Goal: Information Seeking & Learning: Learn about a topic

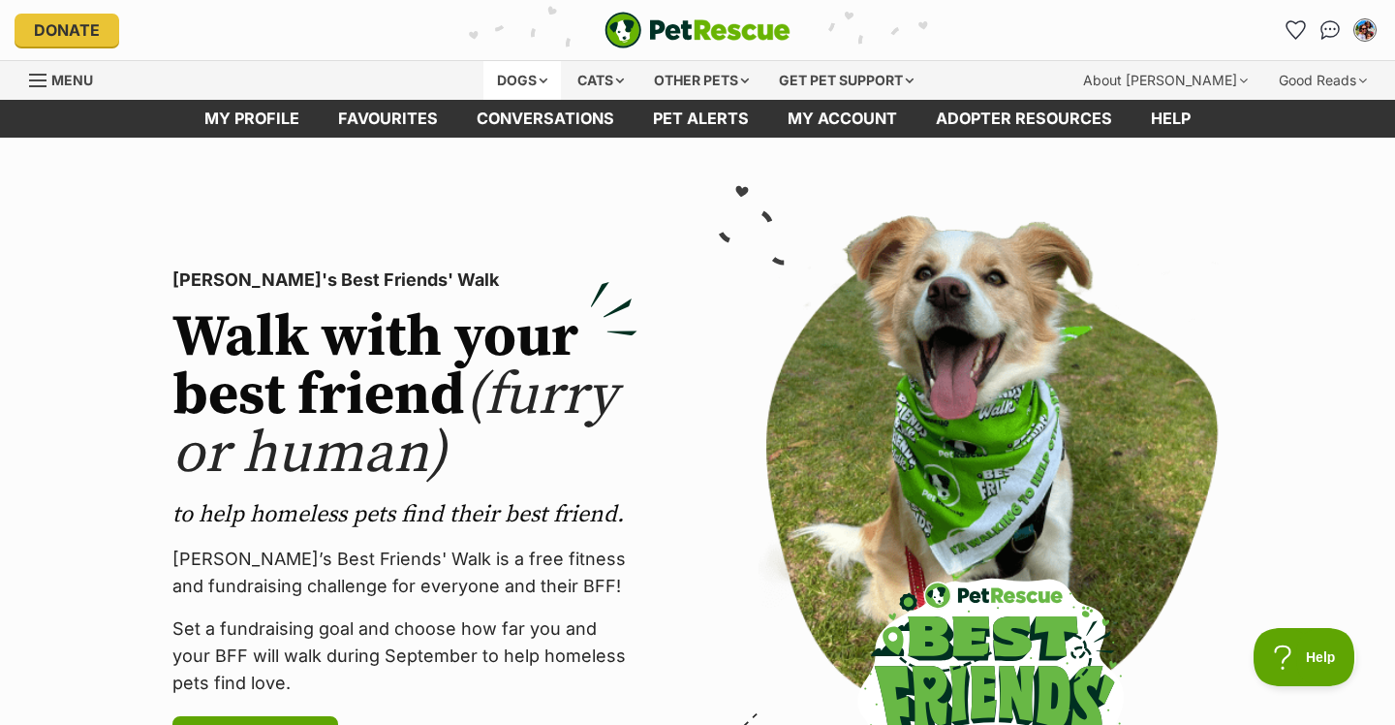
click at [524, 80] on div "Dogs" at bounding box center [521, 80] width 77 height 39
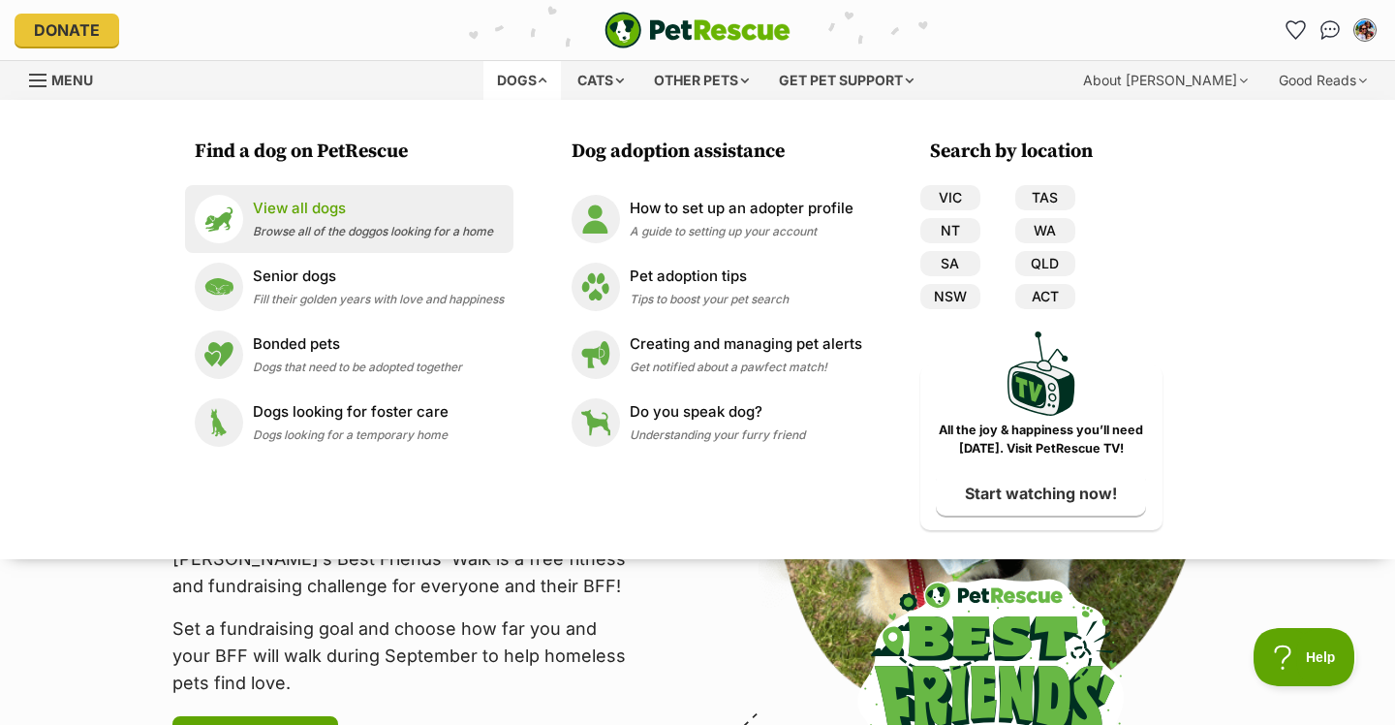
click at [329, 219] on div "View all dogs Browse all of the doggos looking for a home" at bounding box center [373, 219] width 240 height 42
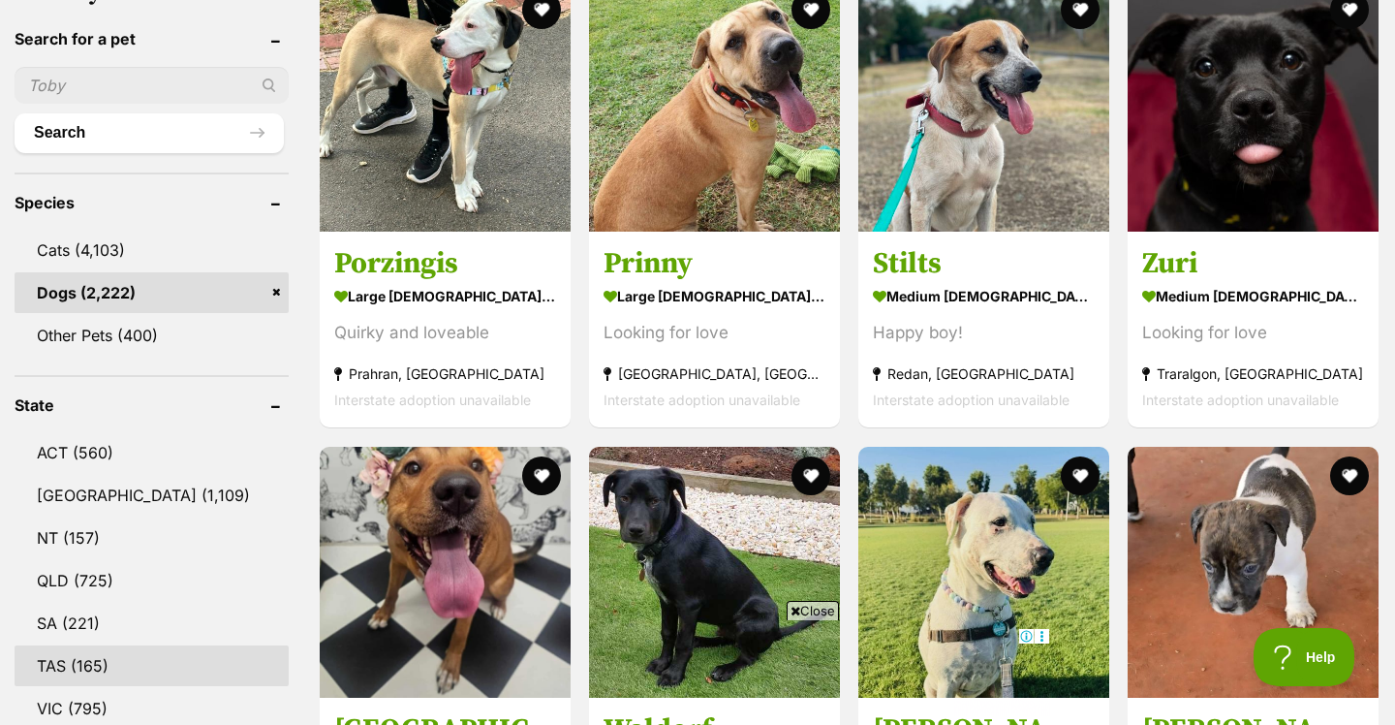
scroll to position [865, 0]
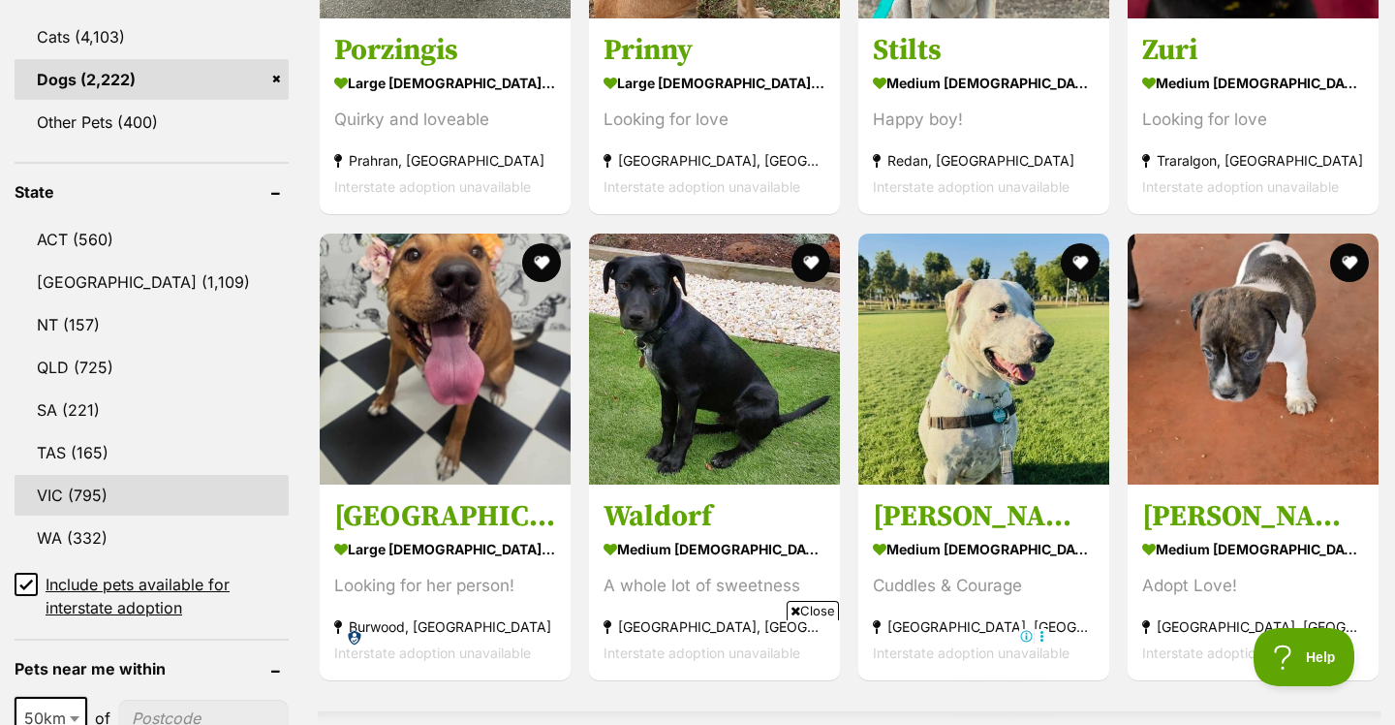
click at [72, 491] on link "VIC (795)" at bounding box center [152, 495] width 274 height 41
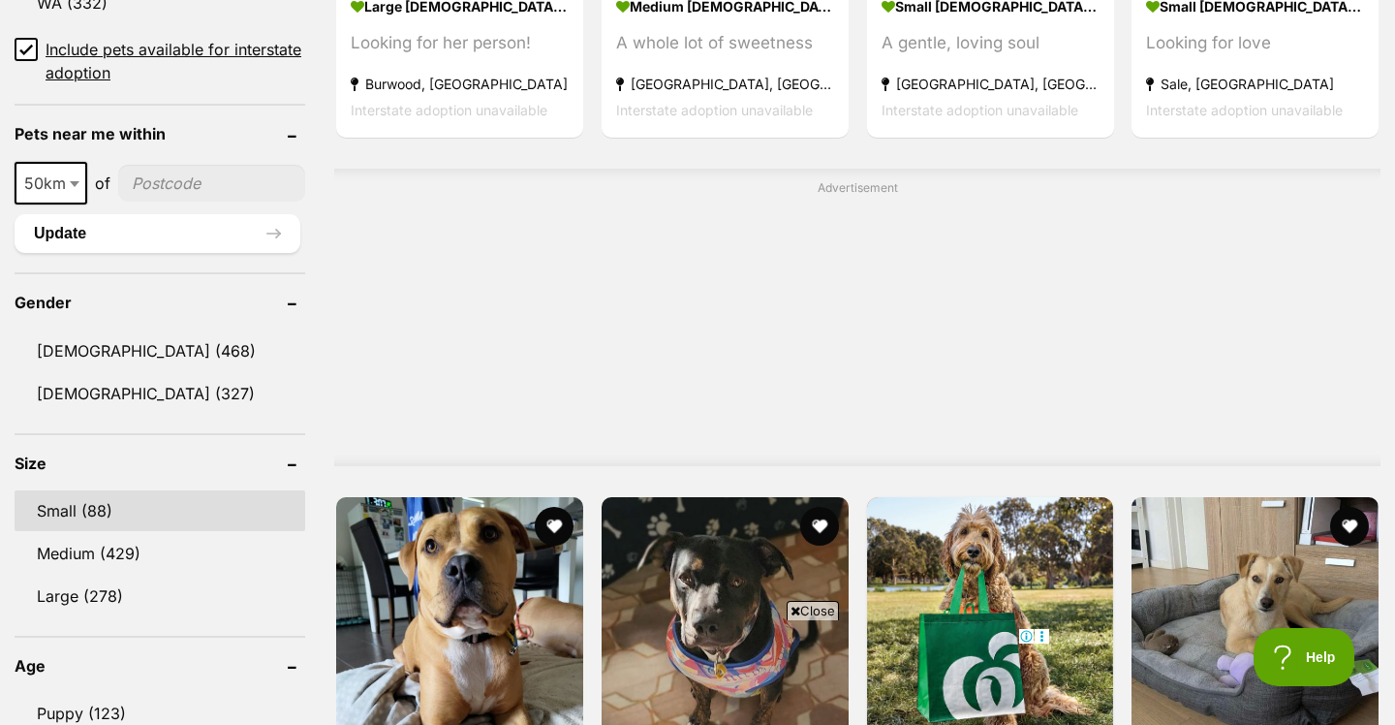
scroll to position [1452, 0]
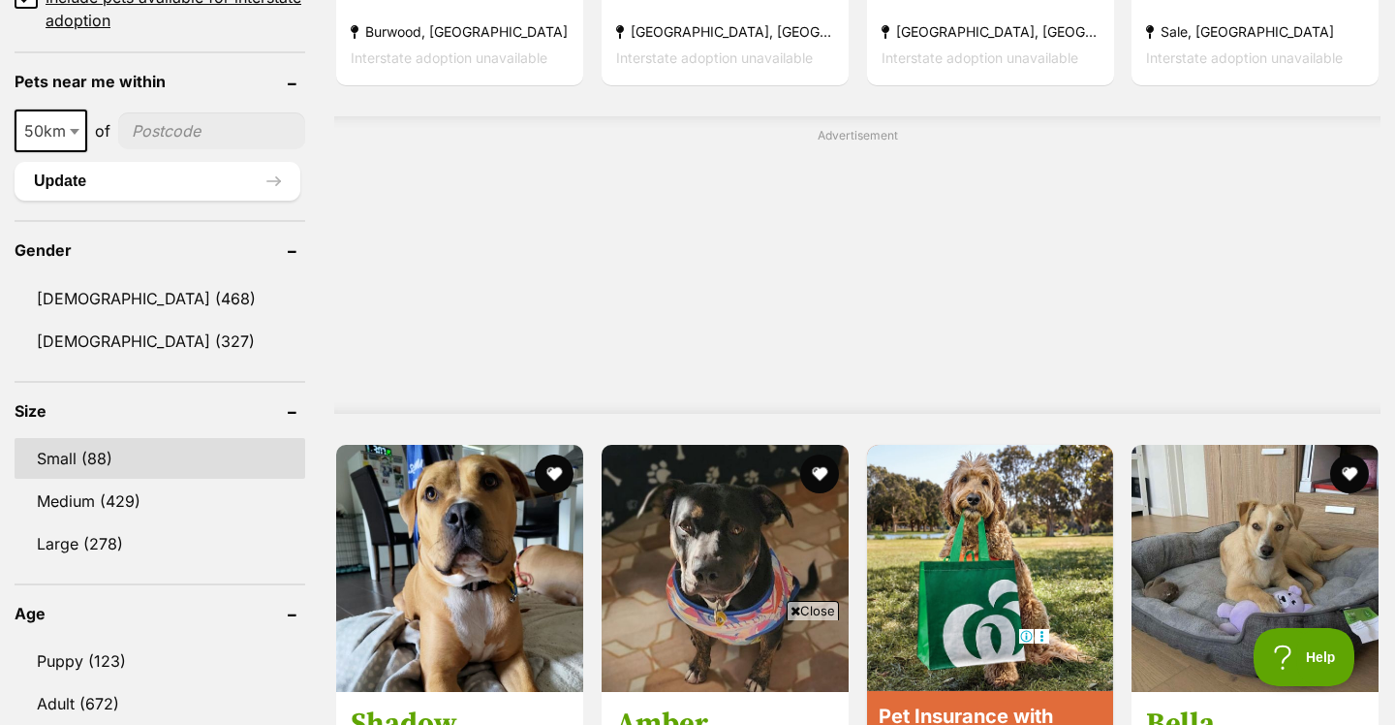
click at [81, 453] on link "Small (88)" at bounding box center [160, 458] width 291 height 41
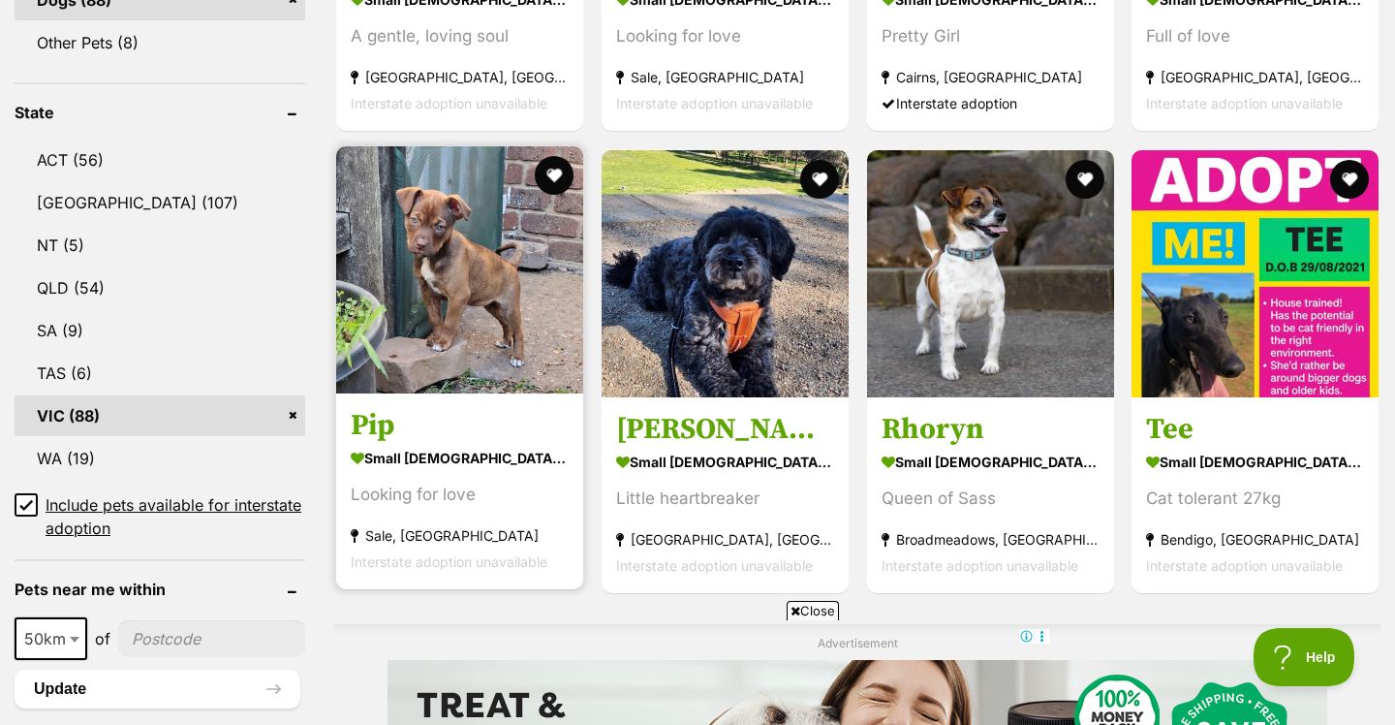
click at [494, 336] on img at bounding box center [459, 269] width 247 height 247
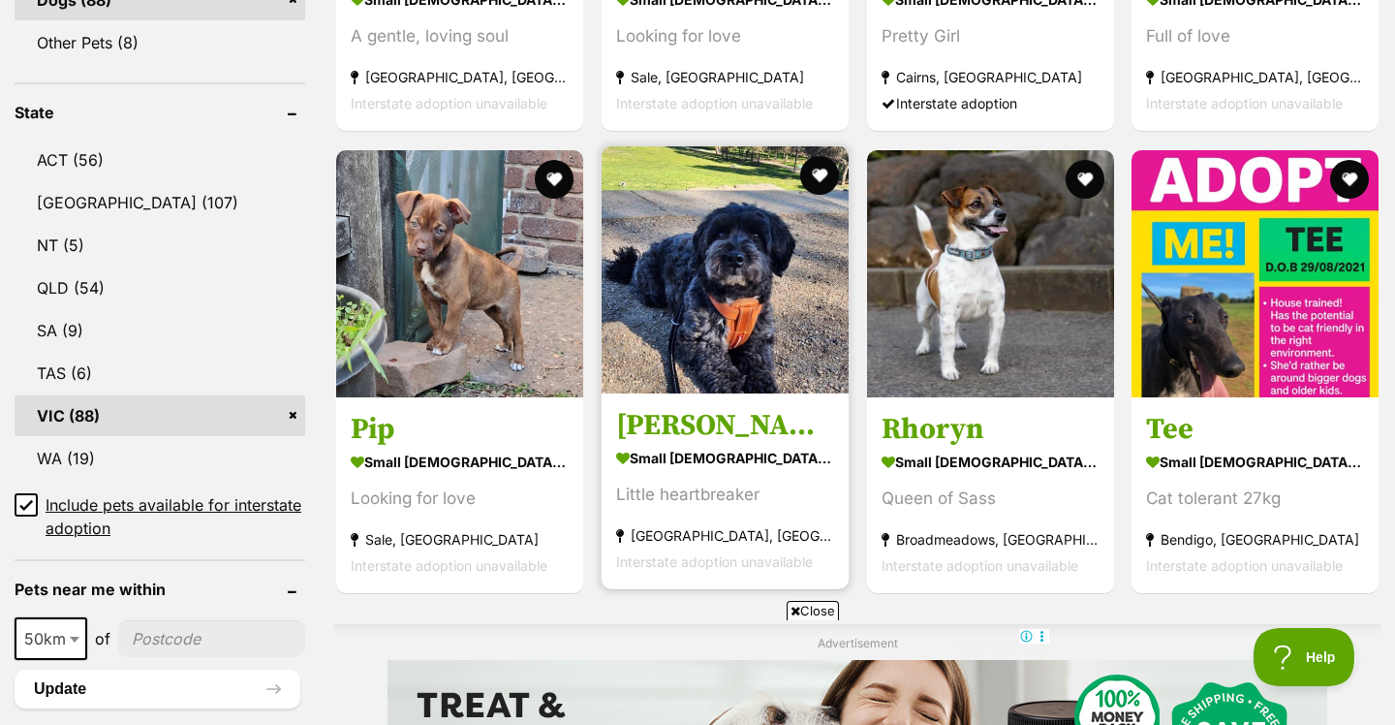
click at [680, 278] on img at bounding box center [725, 269] width 247 height 247
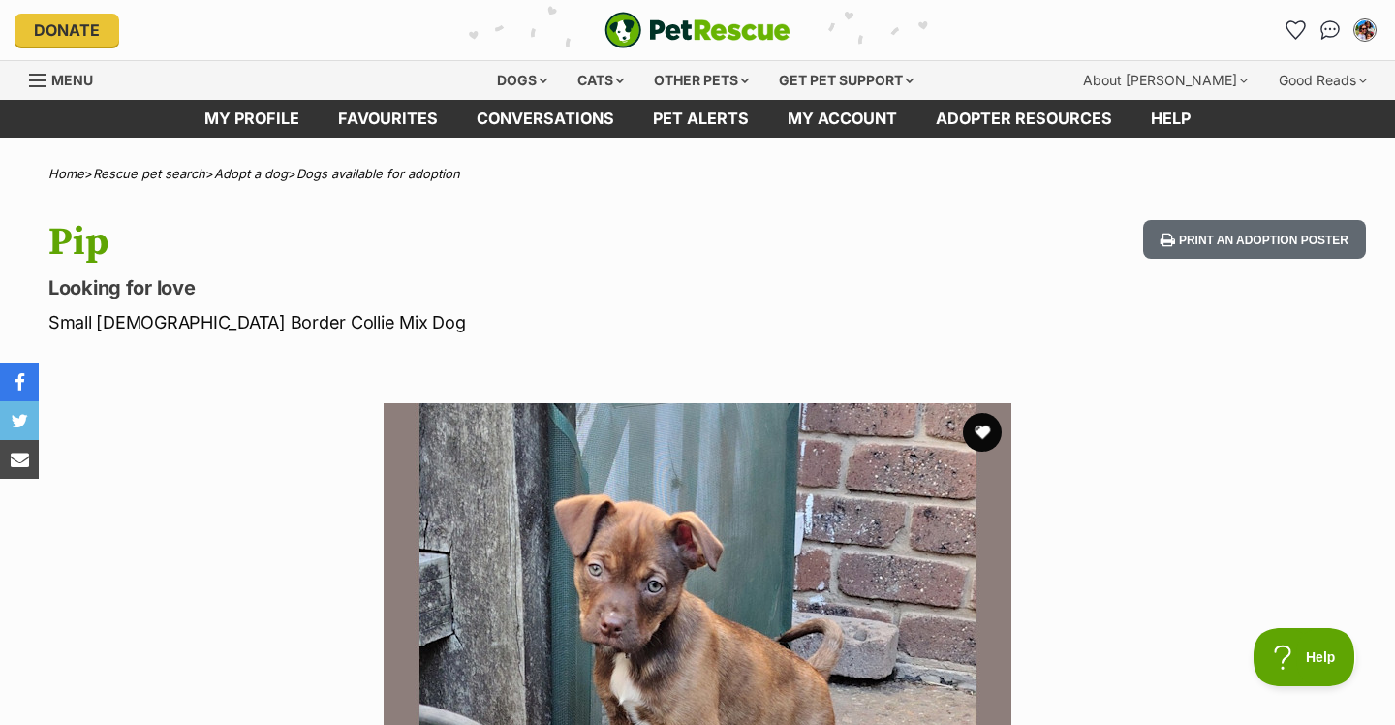
scroll to position [50, 0]
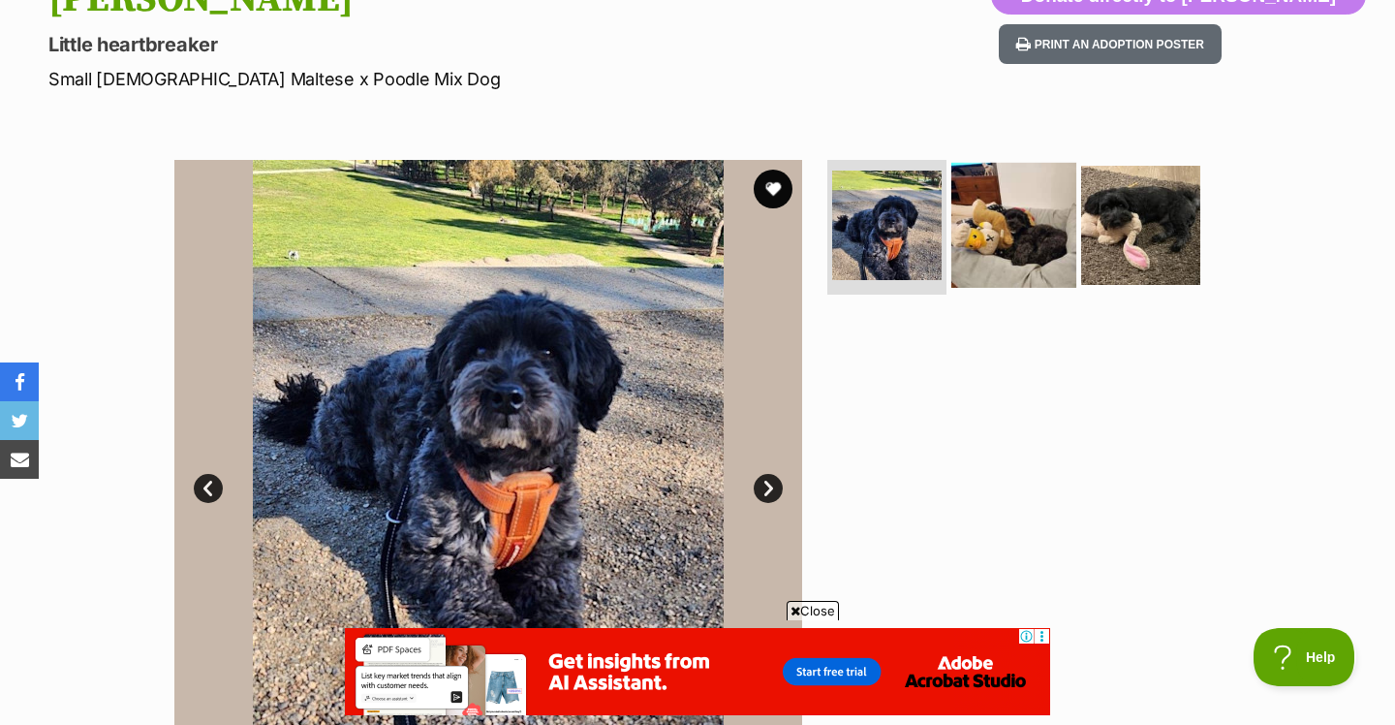
click at [995, 242] on img at bounding box center [1013, 224] width 125 height 125
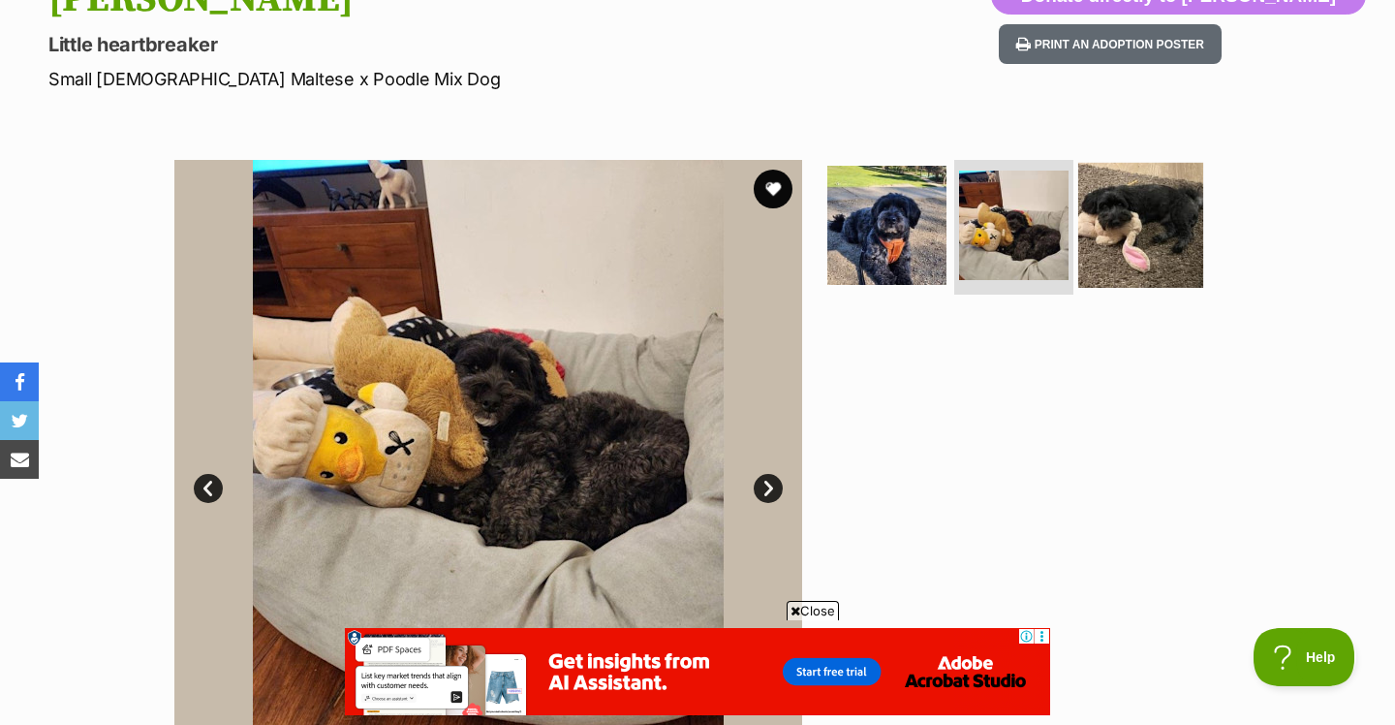
click at [1132, 220] on img at bounding box center [1140, 224] width 125 height 125
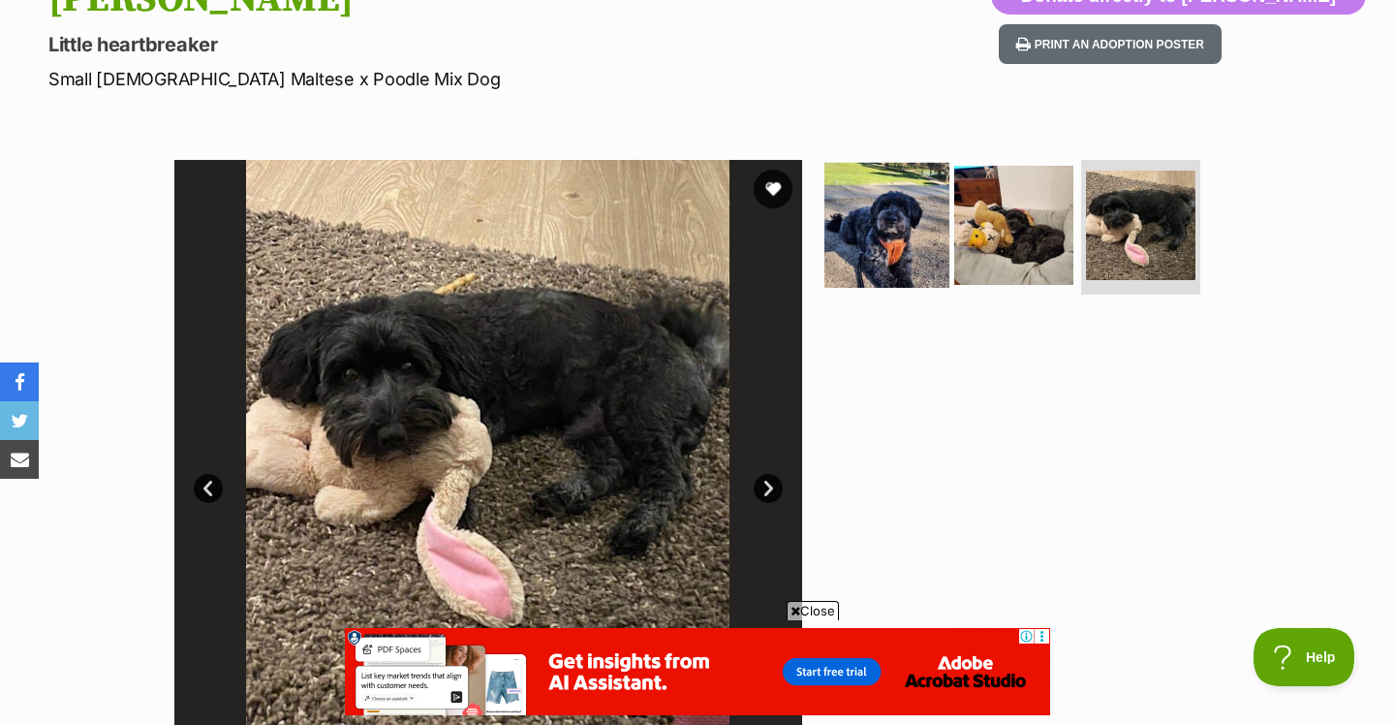
click at [887, 253] on img at bounding box center [886, 224] width 125 height 125
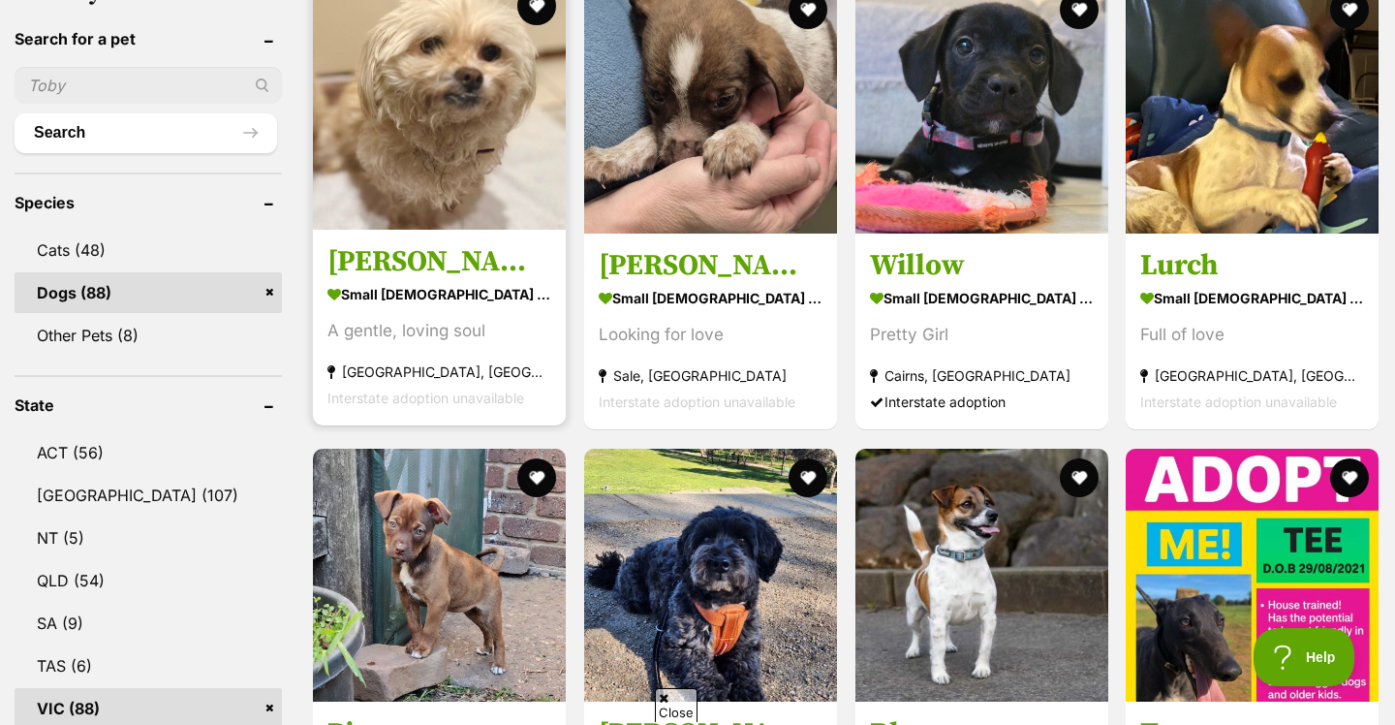
click at [426, 179] on img at bounding box center [439, 103] width 253 height 253
click at [388, 233] on link at bounding box center [439, 223] width 253 height 19
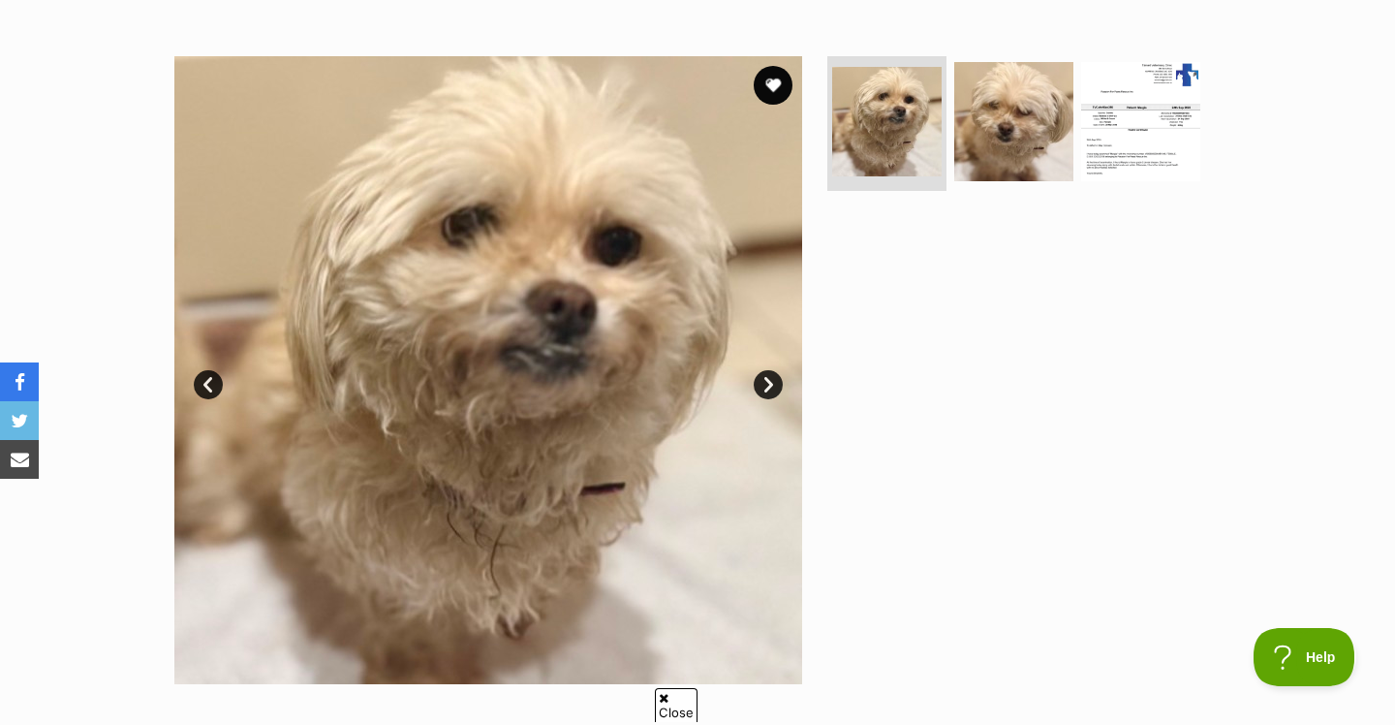
click at [774, 384] on link "Next" at bounding box center [768, 384] width 29 height 29
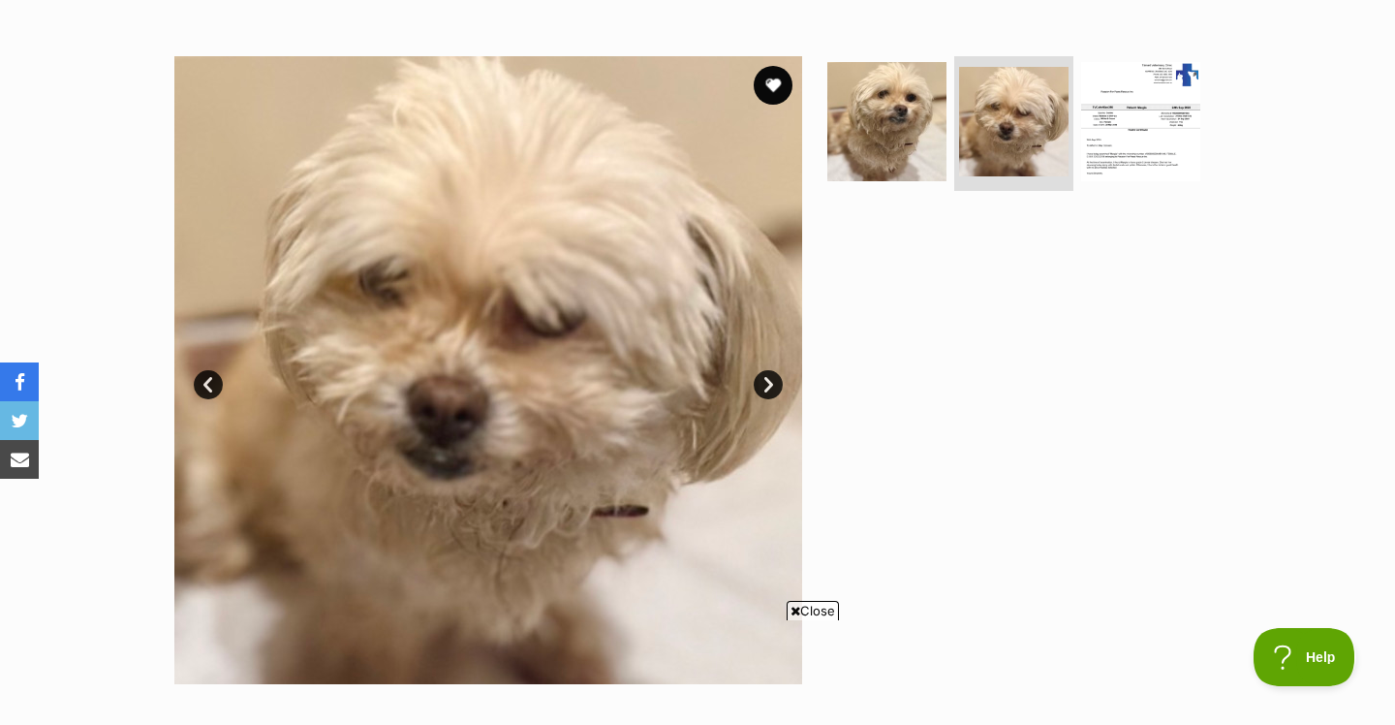
click at [774, 384] on link "Next" at bounding box center [768, 384] width 29 height 29
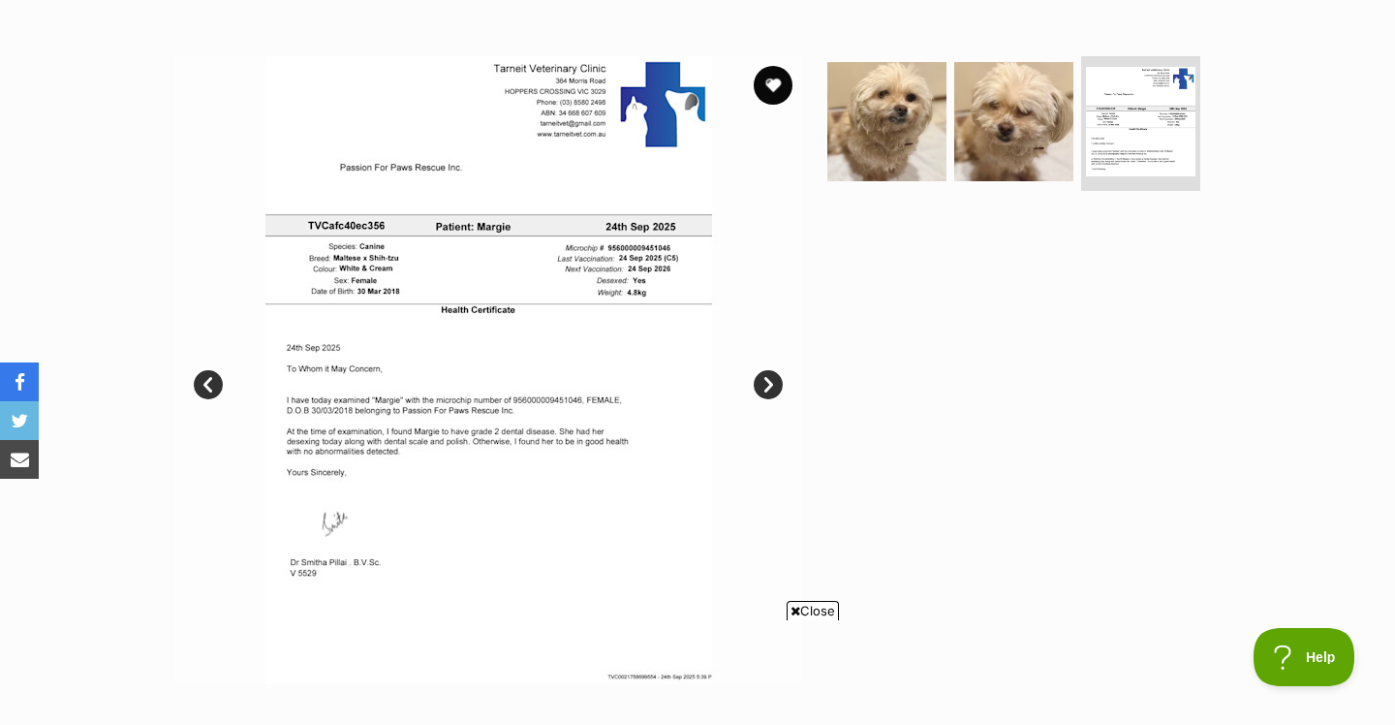
click at [774, 384] on link "Next" at bounding box center [768, 384] width 29 height 29
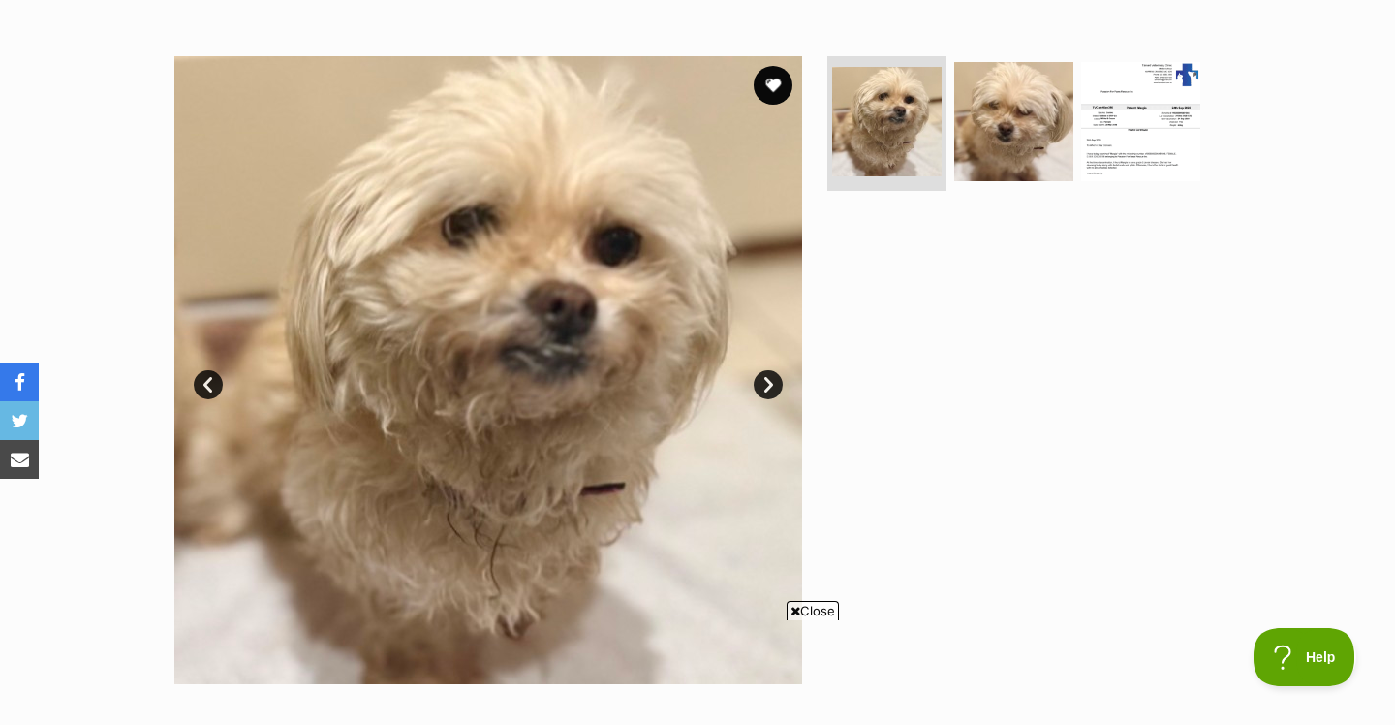
click at [770, 380] on link "Next" at bounding box center [768, 384] width 29 height 29
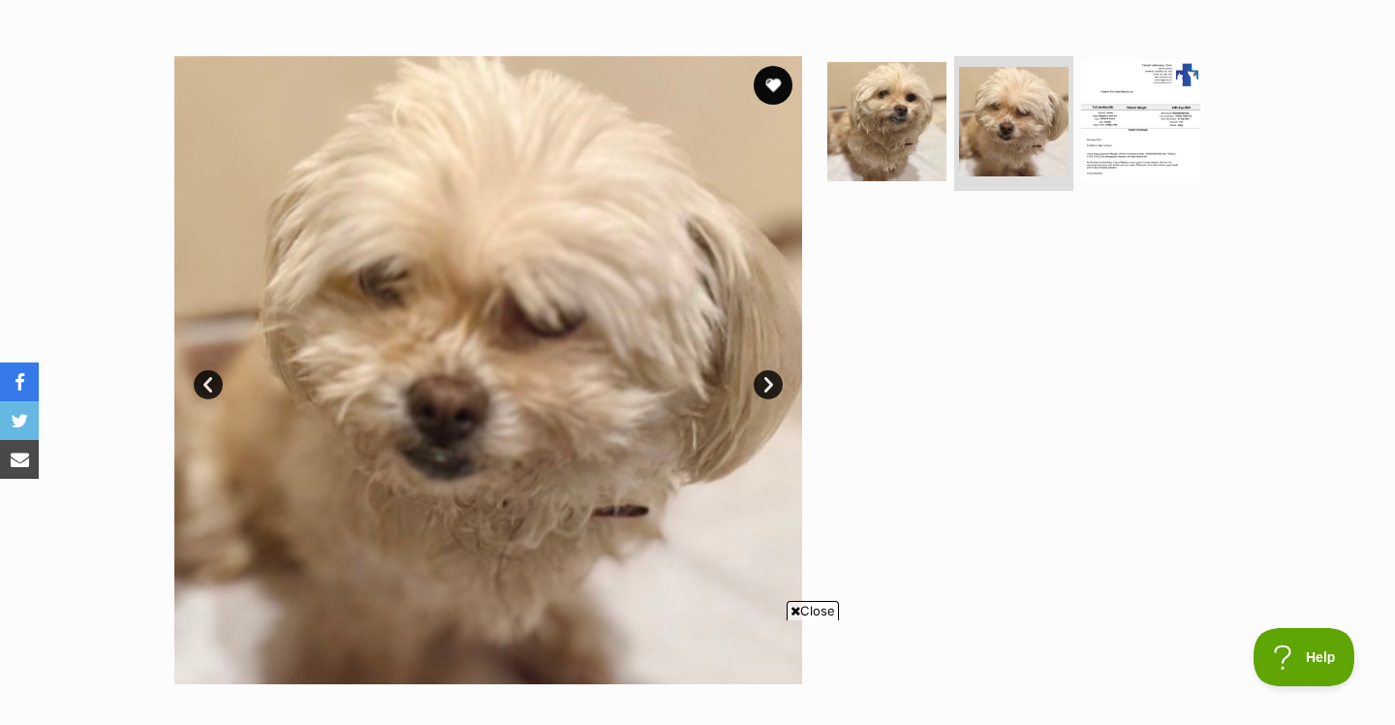
click at [770, 380] on link "Next" at bounding box center [768, 384] width 29 height 29
